Goal: Information Seeking & Learning: Understand process/instructions

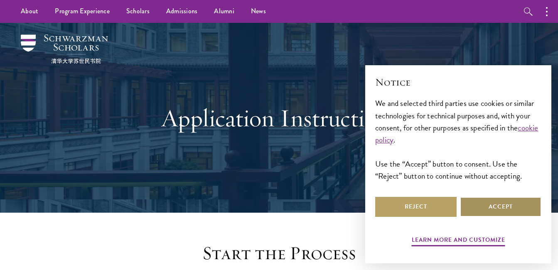
click at [505, 204] on button "Accept" at bounding box center [500, 207] width 81 height 20
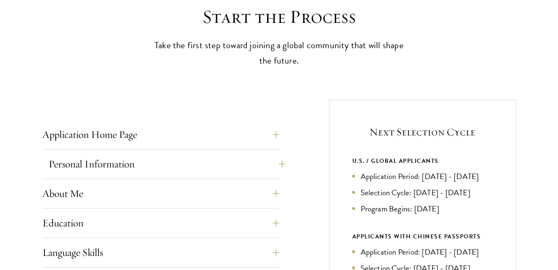
scroll to position [239, 0]
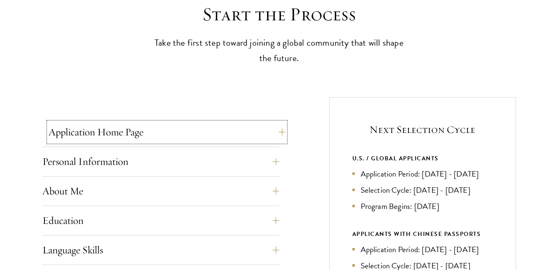
click at [278, 129] on button "Application Home Page" at bounding box center [167, 132] width 237 height 20
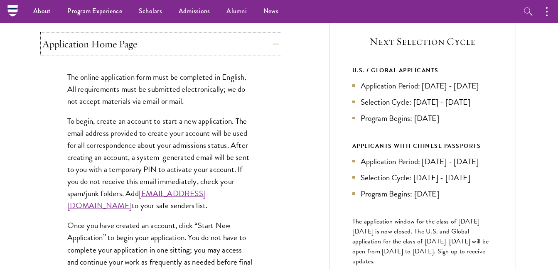
scroll to position [322, 0]
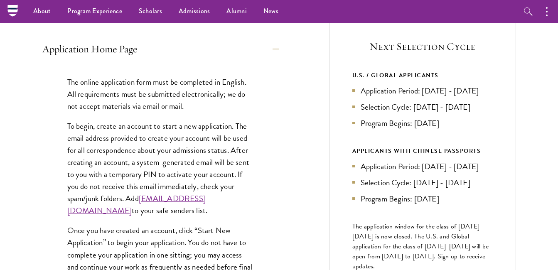
click at [91, 81] on p "The online application form must be completed in English. All requirements must…" at bounding box center [160, 94] width 187 height 36
drag, startPoint x: 91, startPoint y: 81, endPoint x: 146, endPoint y: 96, distance: 56.8
click at [146, 96] on p "The online application form must be completed in English. All requirements must…" at bounding box center [160, 94] width 187 height 36
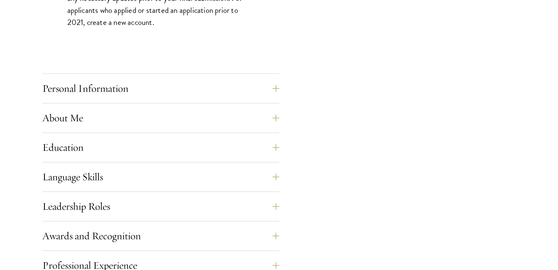
scroll to position [696, 0]
click at [278, 90] on button "Personal Information" at bounding box center [167, 88] width 237 height 20
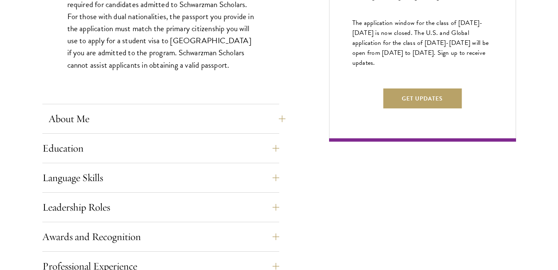
scroll to position [530, 0]
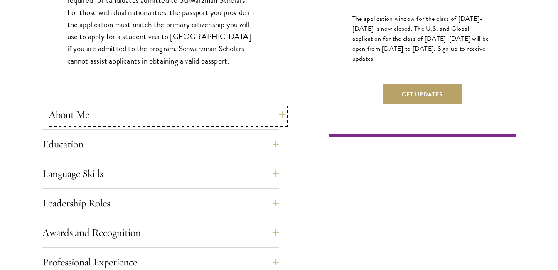
click at [280, 115] on button "About Me" at bounding box center [167, 115] width 237 height 20
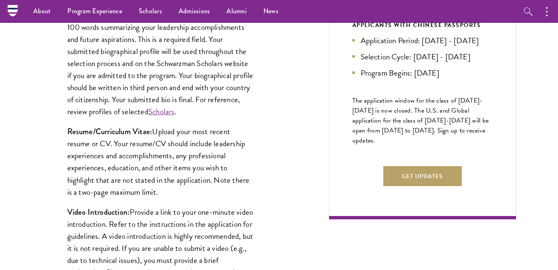
scroll to position [447, 0]
